Goal: Entertainment & Leisure: Consume media (video, audio)

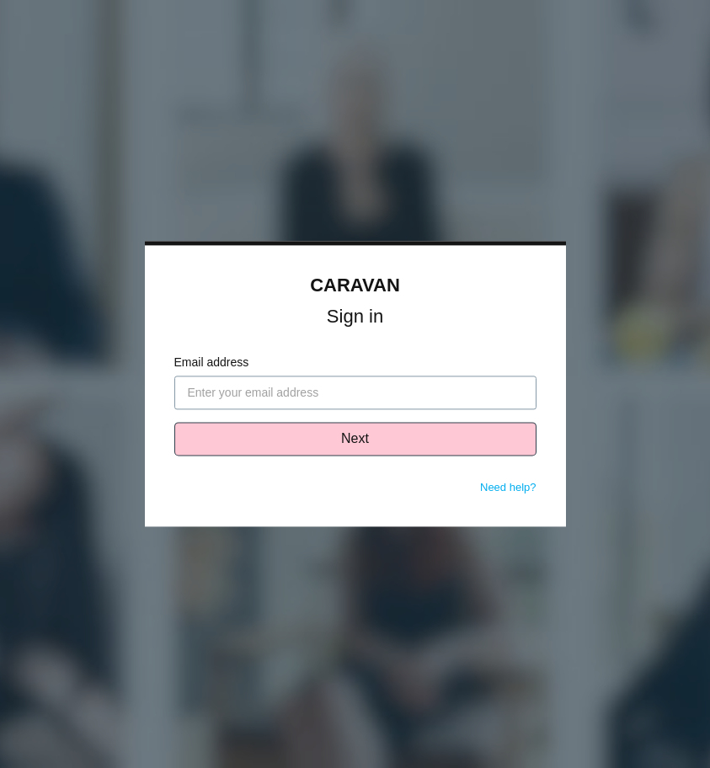
type input "[EMAIL_ADDRESS][DOMAIN_NAME]"
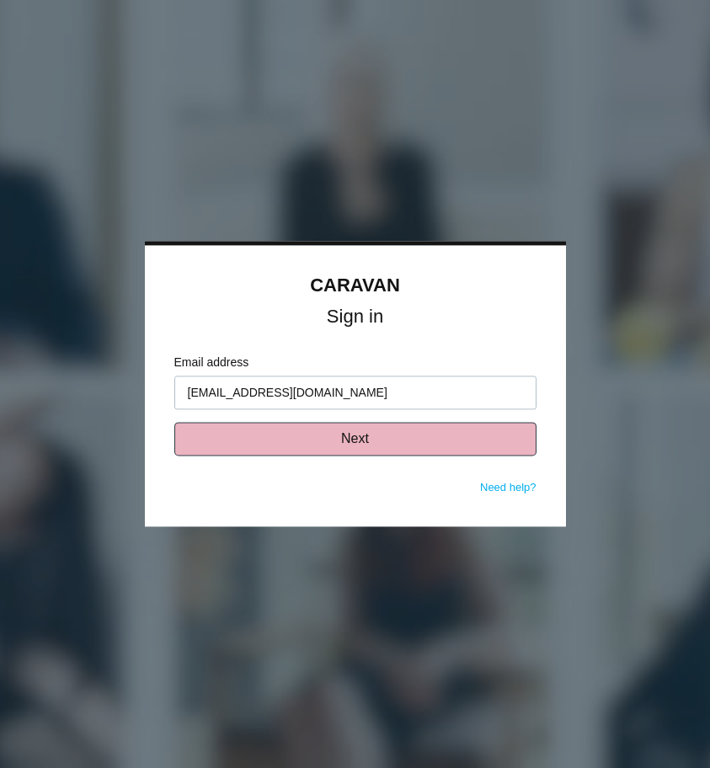
click at [305, 438] on button "Next" at bounding box center [355, 440] width 362 height 34
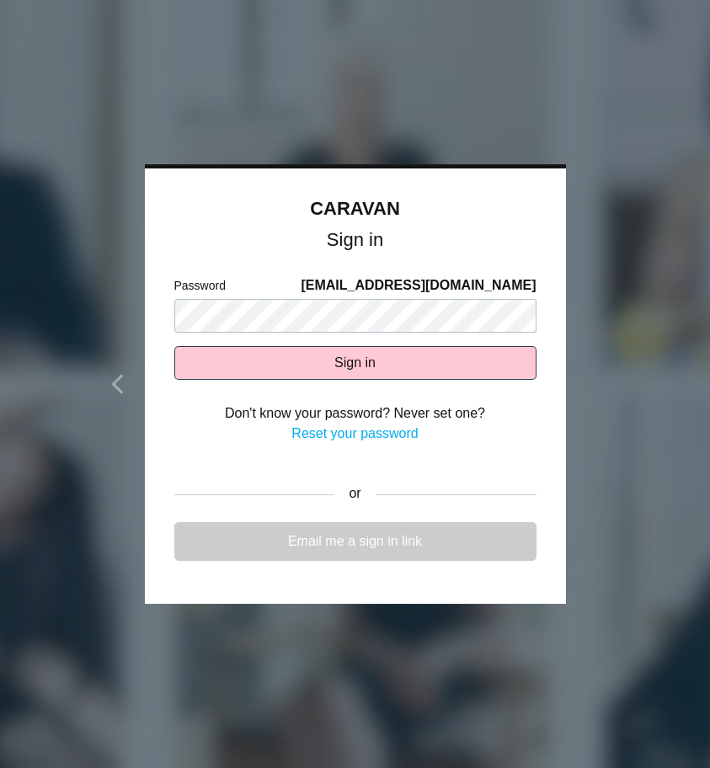
click at [335, 537] on link "Email me a sign in link" at bounding box center [355, 541] width 362 height 39
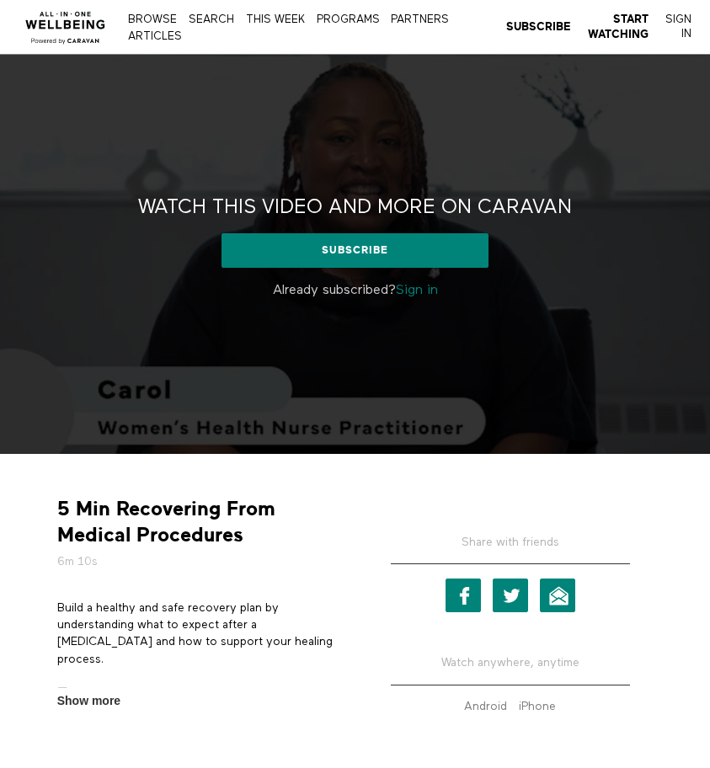
click at [419, 292] on link "Sign in" at bounding box center [417, 290] width 42 height 13
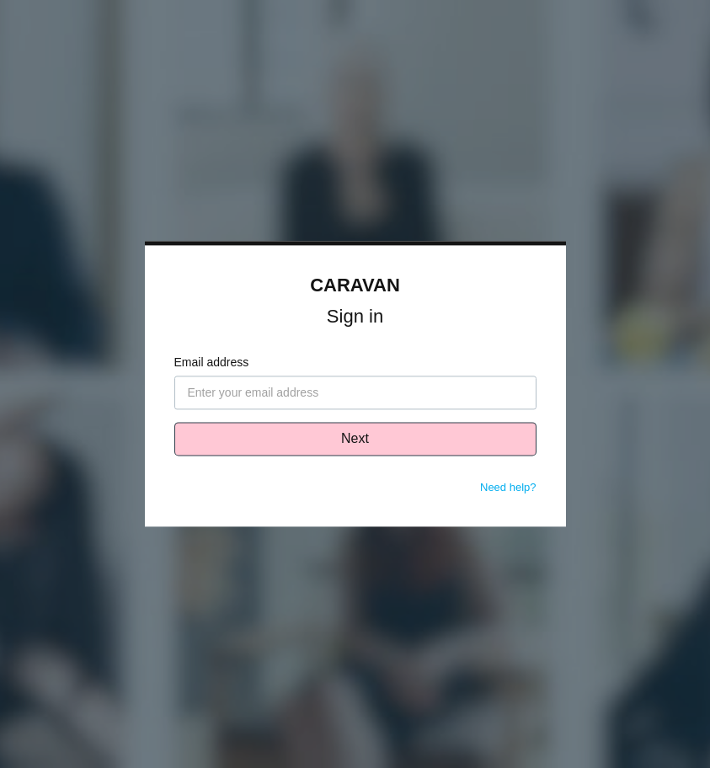
click at [222, 401] on input "Email address" at bounding box center [355, 394] width 362 height 34
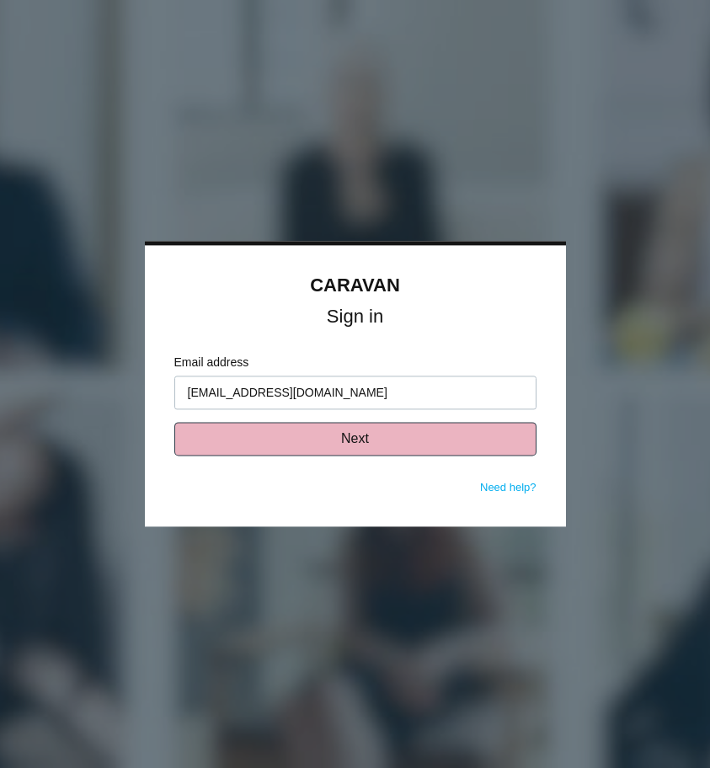
type input "[EMAIL_ADDRESS][DOMAIN_NAME]"
click at [295, 430] on button "Next" at bounding box center [355, 440] width 362 height 34
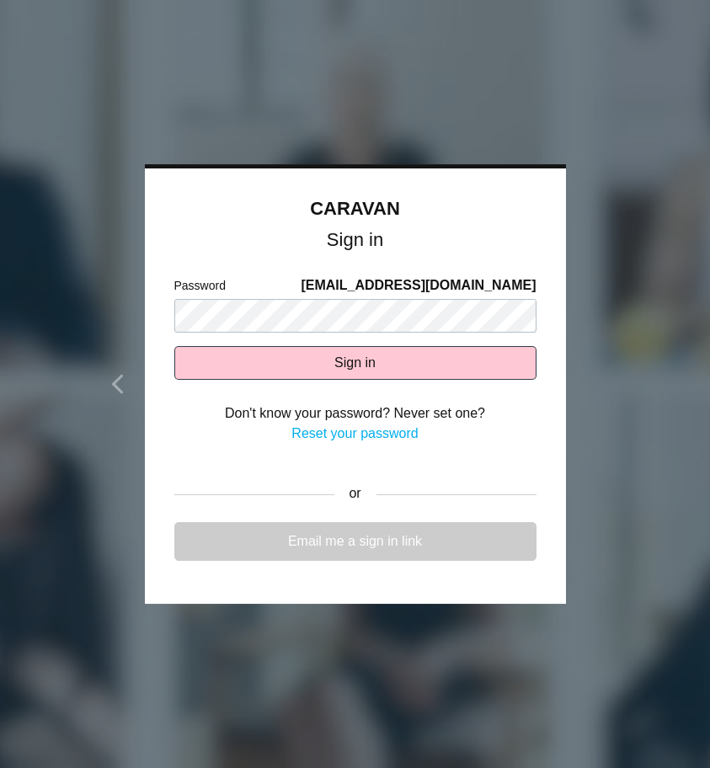
click at [314, 537] on link "Email me a sign in link" at bounding box center [355, 541] width 362 height 39
